Goal: Information Seeking & Learning: Learn about a topic

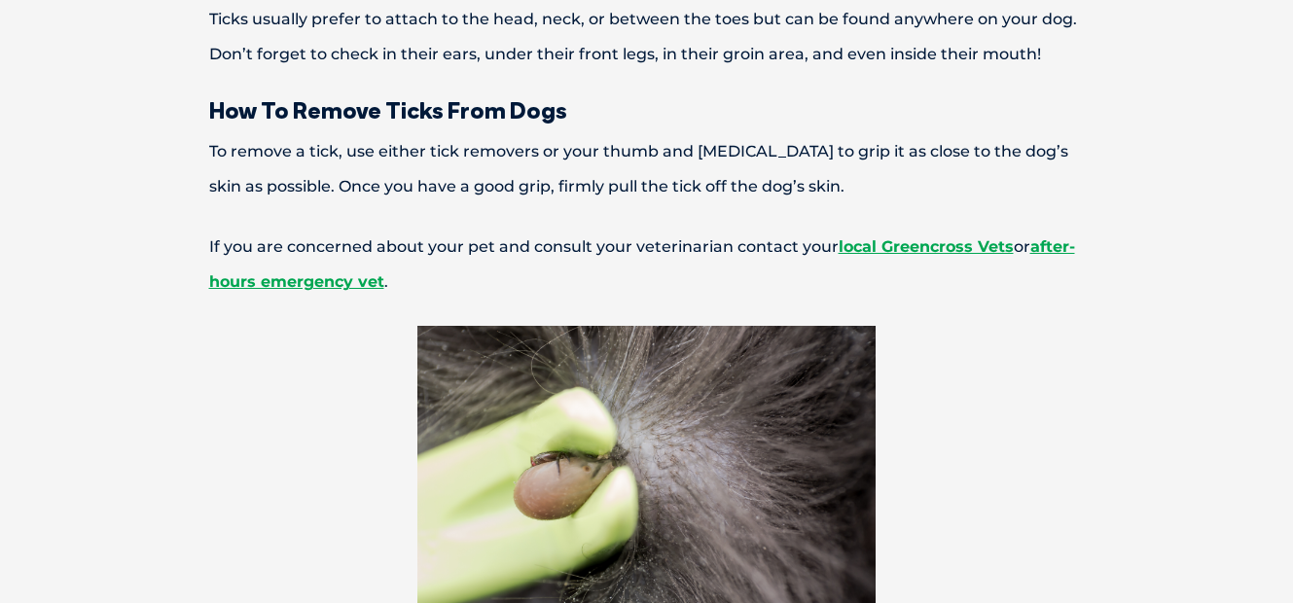
scroll to position [4531, 0]
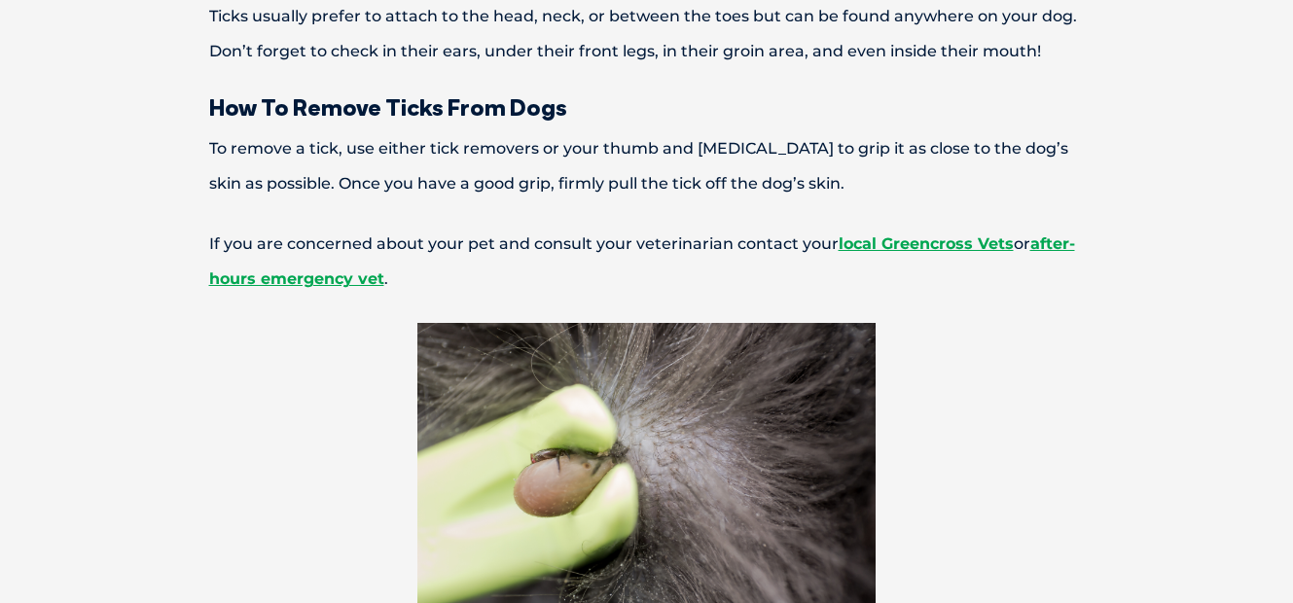
click at [629, 361] on img at bounding box center [646, 475] width 458 height 305
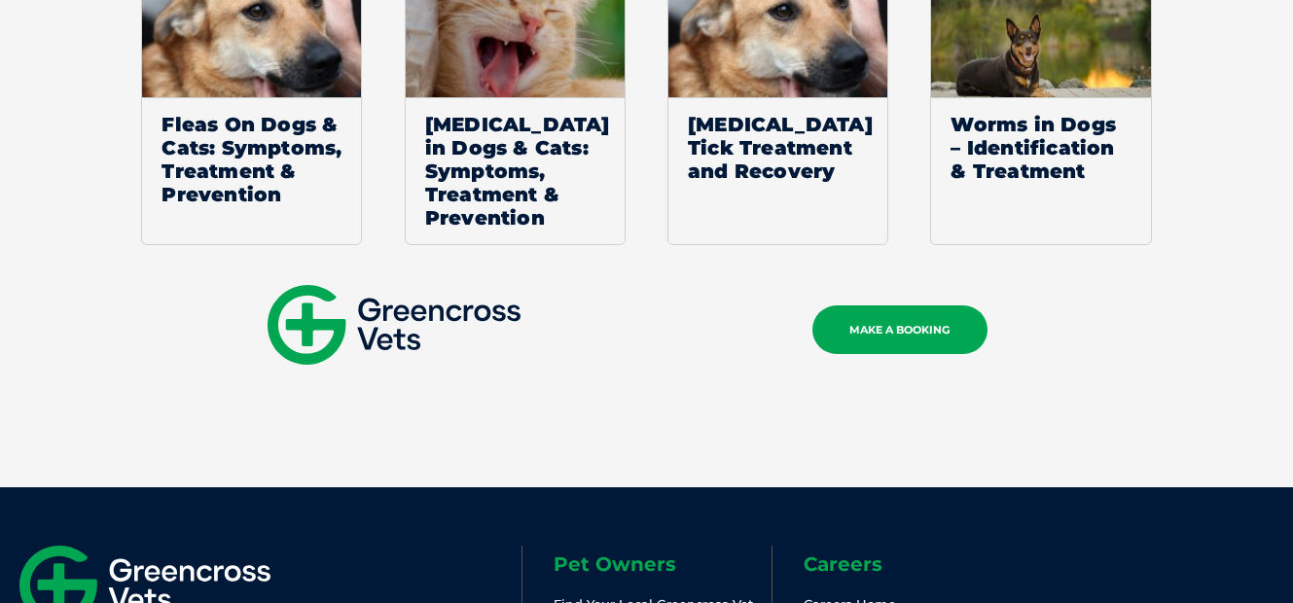
scroll to position [10477, 0]
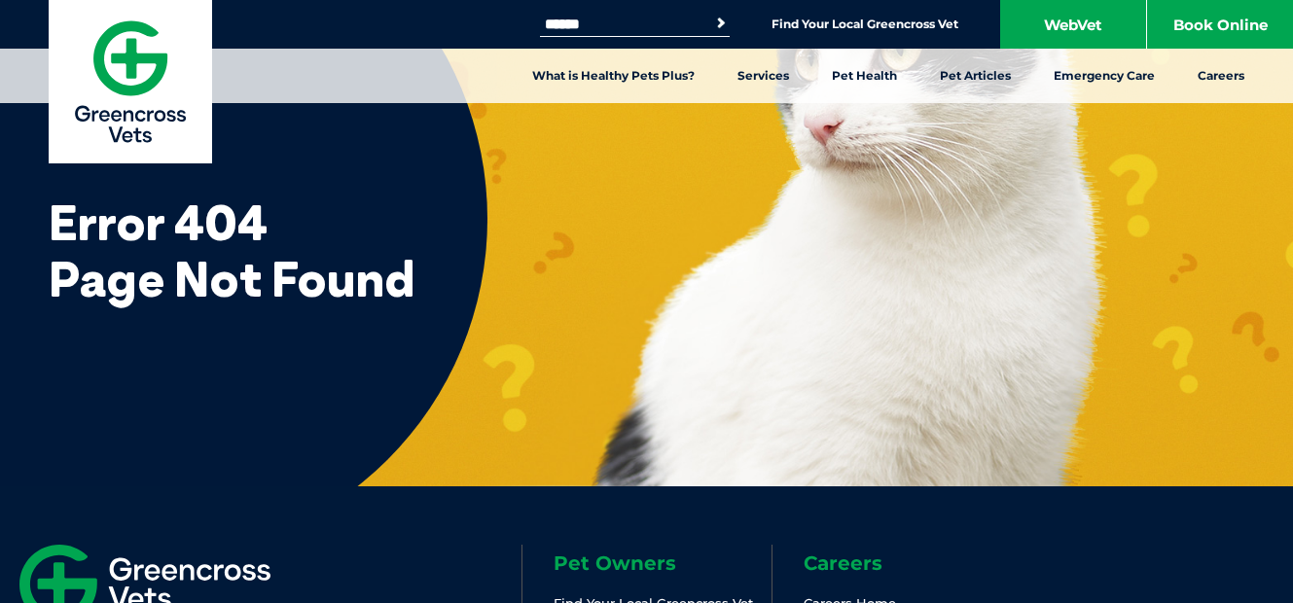
click at [576, 373] on div "Error 404 Page Not Found" at bounding box center [646, 243] width 1293 height 487
click at [375, 376] on div "Error 404 Page Not Found" at bounding box center [646, 243] width 1293 height 487
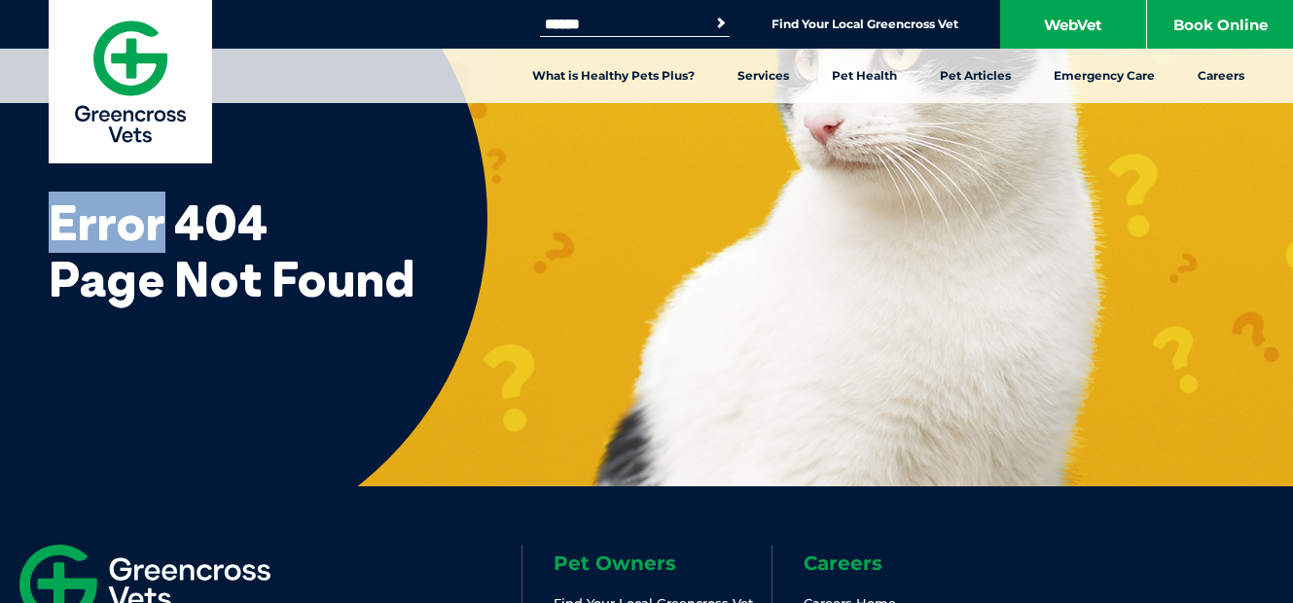
click at [375, 376] on div "Error 404 Page Not Found" at bounding box center [646, 243] width 1293 height 487
